Goal: Task Accomplishment & Management: Manage account settings

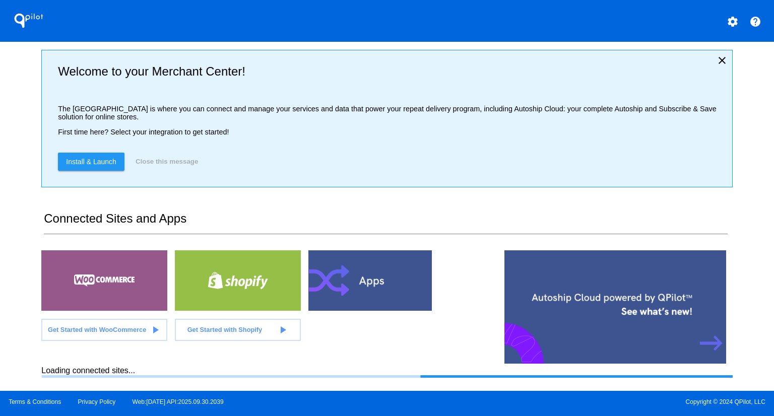
click at [22, 156] on div "QPilot settings help Welcome to your Merchant Center! The [GEOGRAPHIC_DATA] is …" at bounding box center [387, 195] width 774 height 391
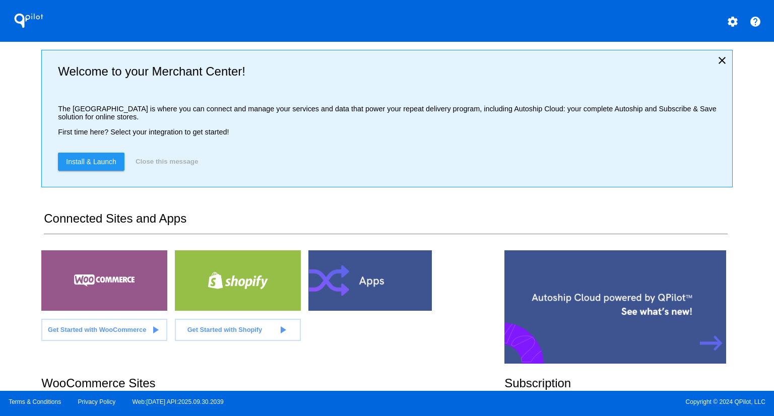
click at [4, 193] on div "QPilot settings help Welcome to your Merchant Center! The [GEOGRAPHIC_DATA] is …" at bounding box center [387, 195] width 774 height 391
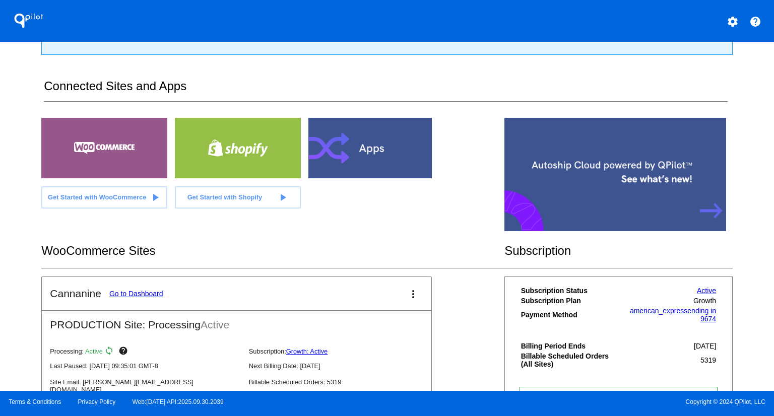
scroll to position [137, 0]
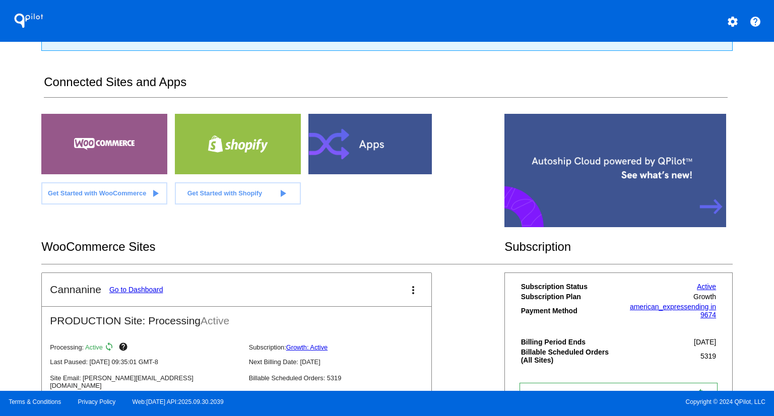
click at [153, 288] on link "Go to Dashboard" at bounding box center [136, 290] width 54 height 8
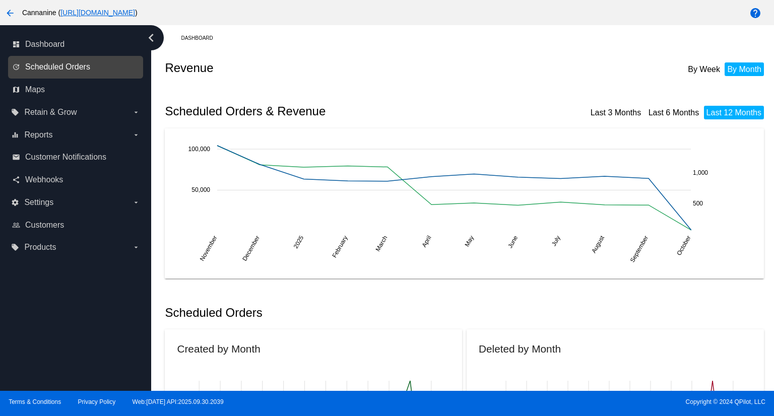
click at [50, 67] on span "Scheduled Orders" at bounding box center [57, 66] width 65 height 9
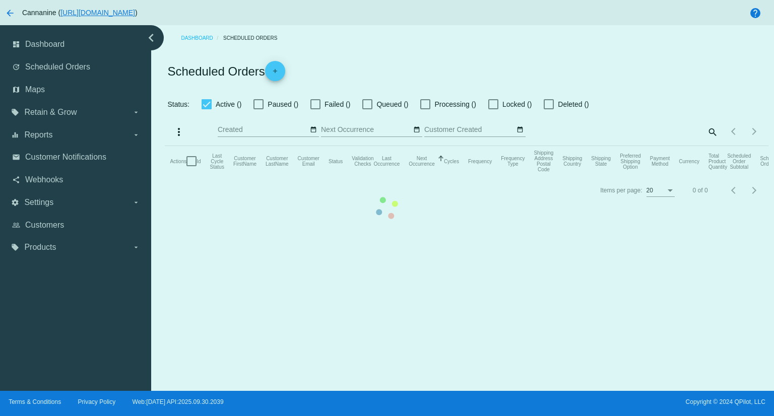
checkbox input "true"
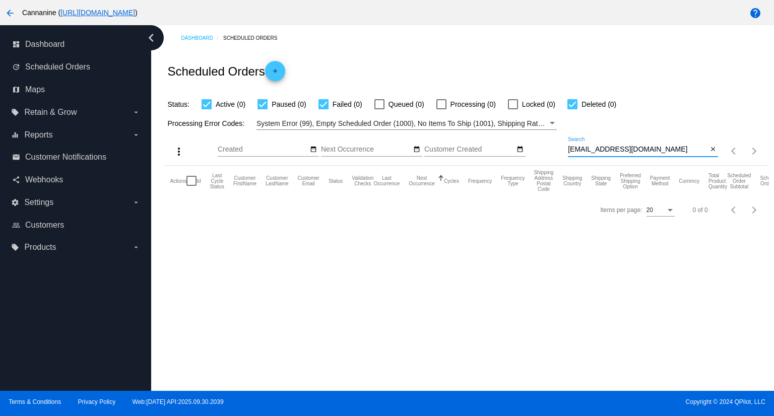
click at [662, 153] on input "[EMAIL_ADDRESS][DOMAIN_NAME]" at bounding box center [638, 150] width 140 height 8
paste input "[PERSON_NAME][EMAIL_ADDRESS]"
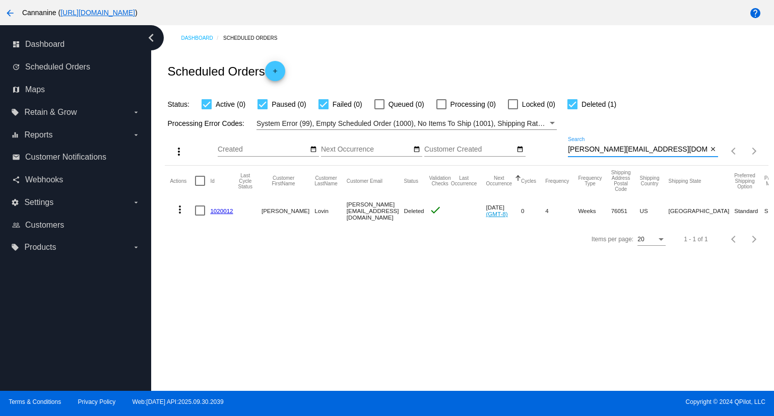
type input "[PERSON_NAME][EMAIL_ADDRESS][DOMAIN_NAME]"
